Goal: Information Seeking & Learning: Learn about a topic

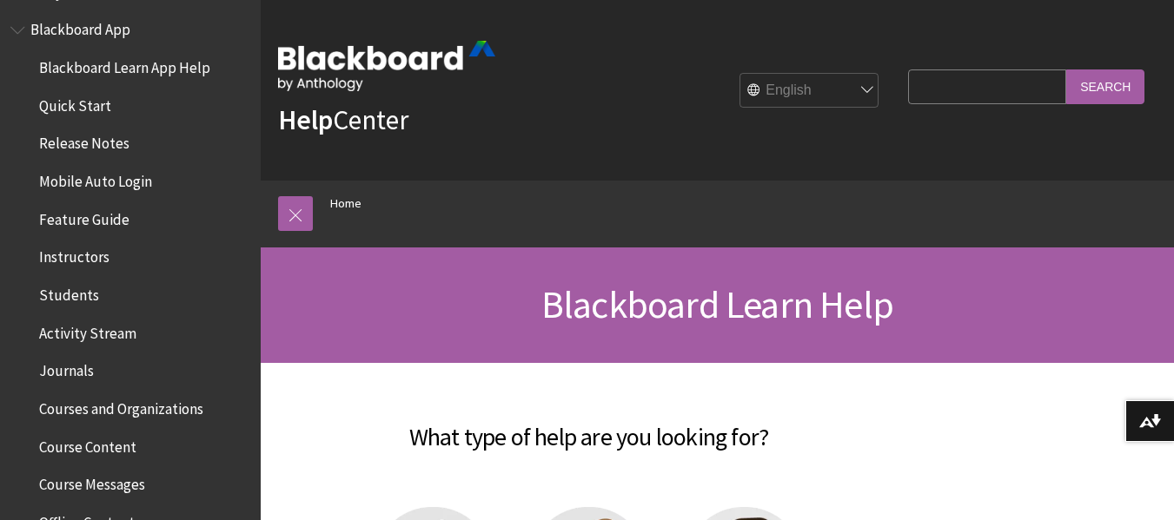
scroll to position [145, 0]
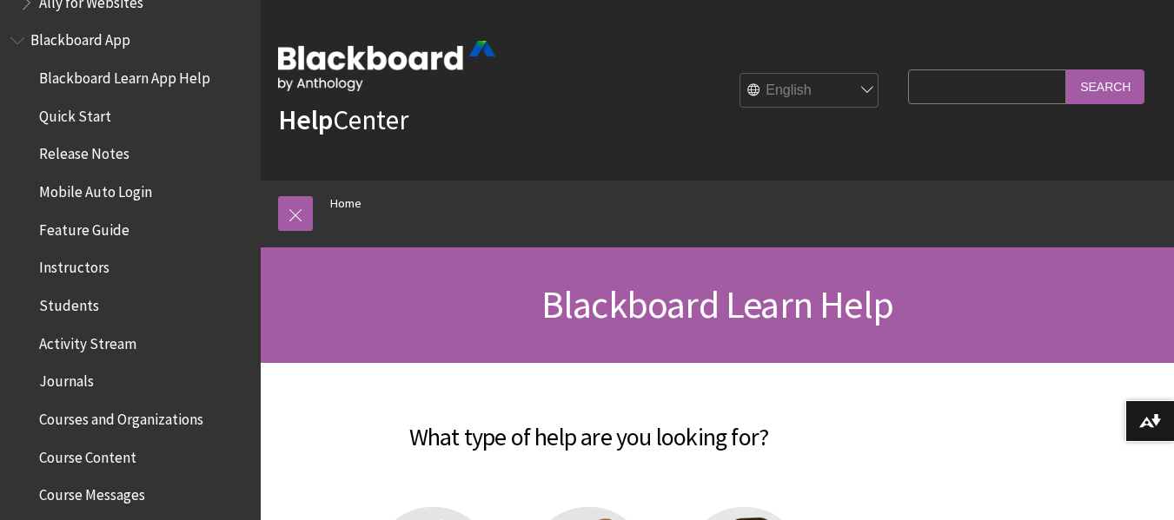
click at [87, 308] on span "Students" at bounding box center [69, 302] width 60 height 23
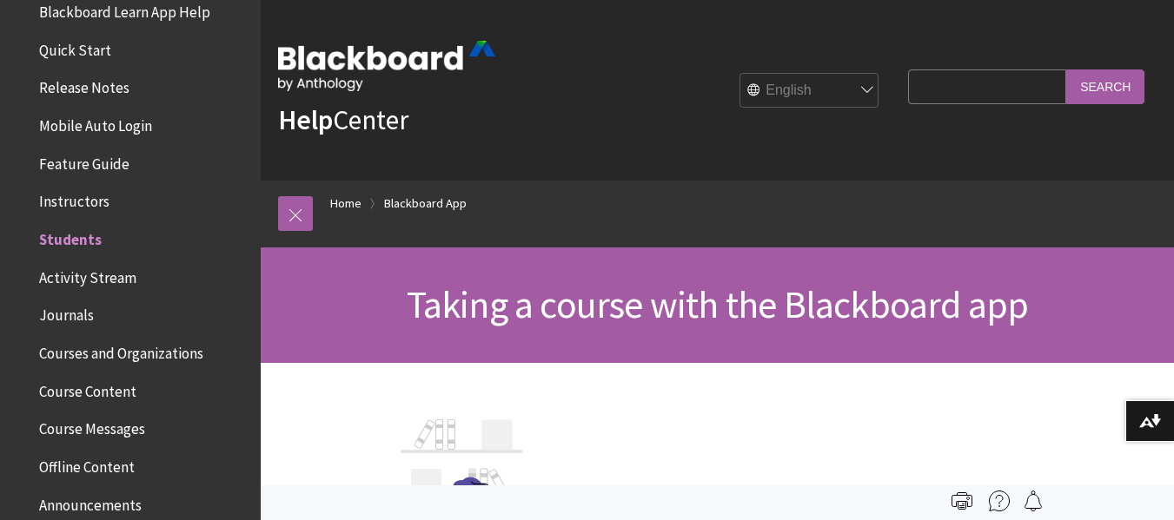
scroll to position [212, 0]
click at [124, 406] on ul "Blackboard Learn App Help Quick Start Release Notes Mobile Auto Login Feature G…" at bounding box center [130, 448] width 240 height 902
